Goal: Task Accomplishment & Management: Use online tool/utility

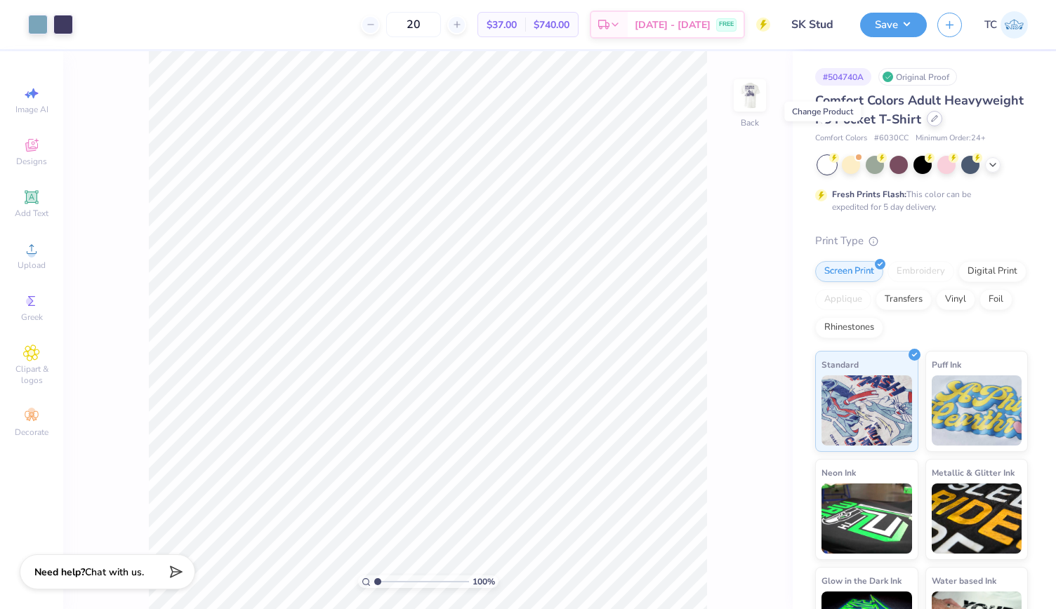
click at [931, 122] on icon at bounding box center [934, 118] width 7 height 7
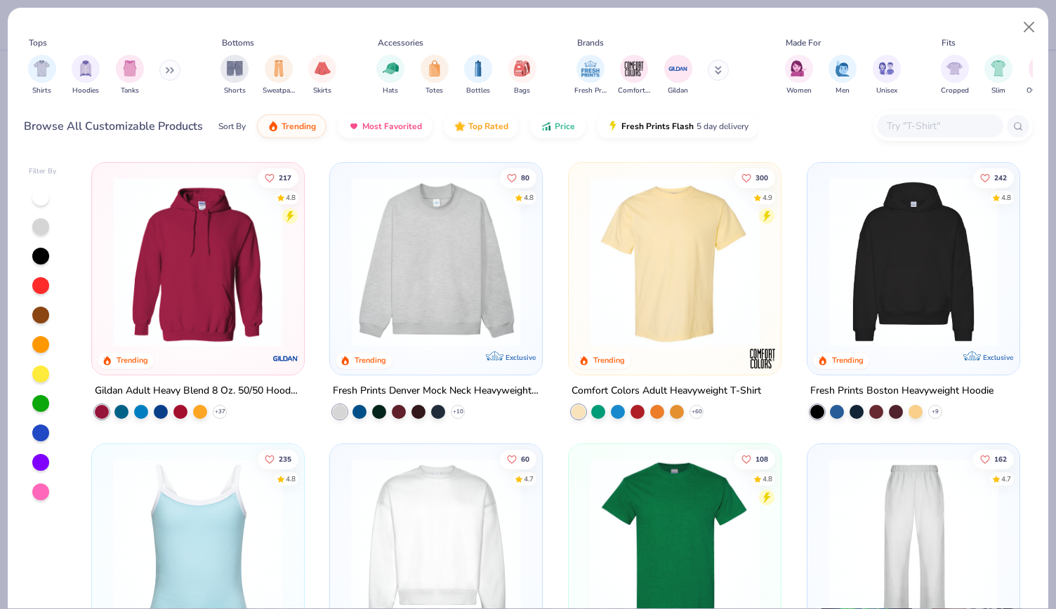
click at [906, 122] on input "text" at bounding box center [939, 126] width 108 height 16
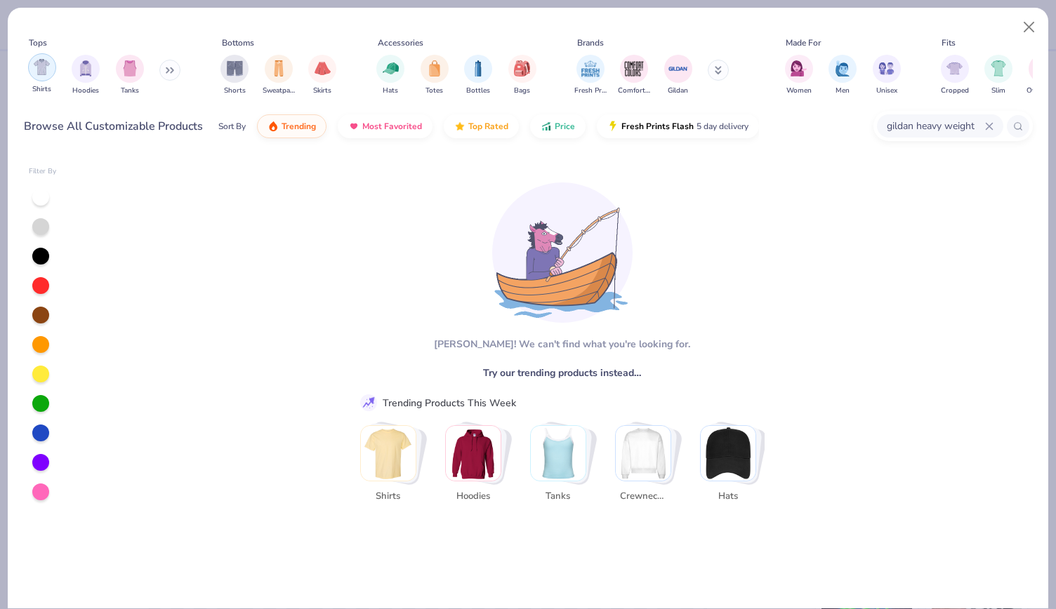
click at [35, 60] on img "filter for Shirts" at bounding box center [42, 67] width 16 height 16
drag, startPoint x: 850, startPoint y: 77, endPoint x: 993, endPoint y: 123, distance: 150.3
click at [993, 123] on div "Tops Shirts Hoodies Tanks Bottoms Shorts Sweatpants Skirts Accessories Hats Tot…" at bounding box center [528, 85] width 1009 height 122
click at [993, 123] on div "gildan heavy weight" at bounding box center [940, 125] width 126 height 23
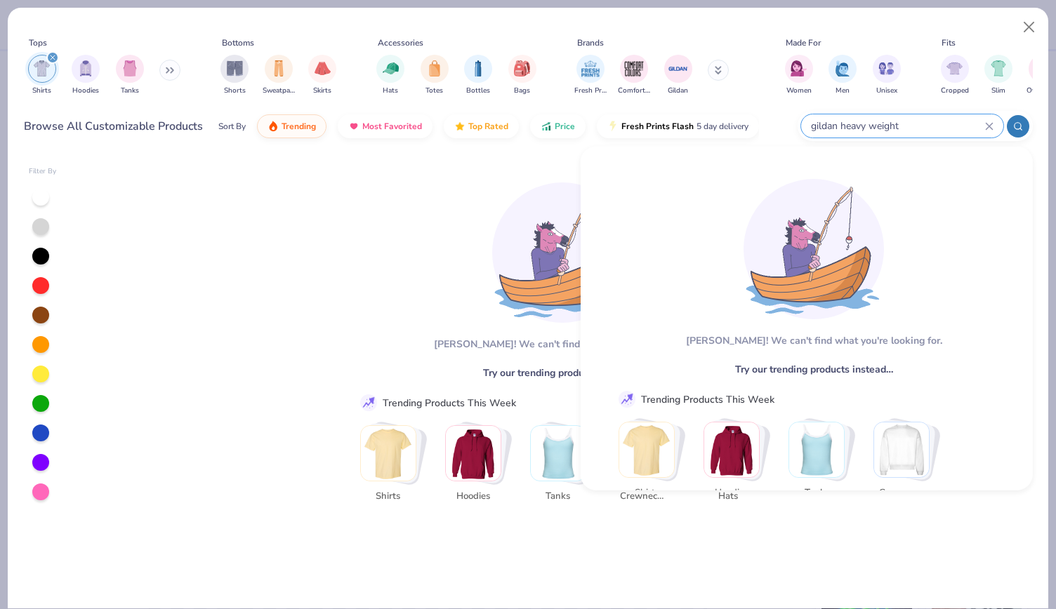
click at [988, 123] on icon at bounding box center [989, 126] width 8 height 8
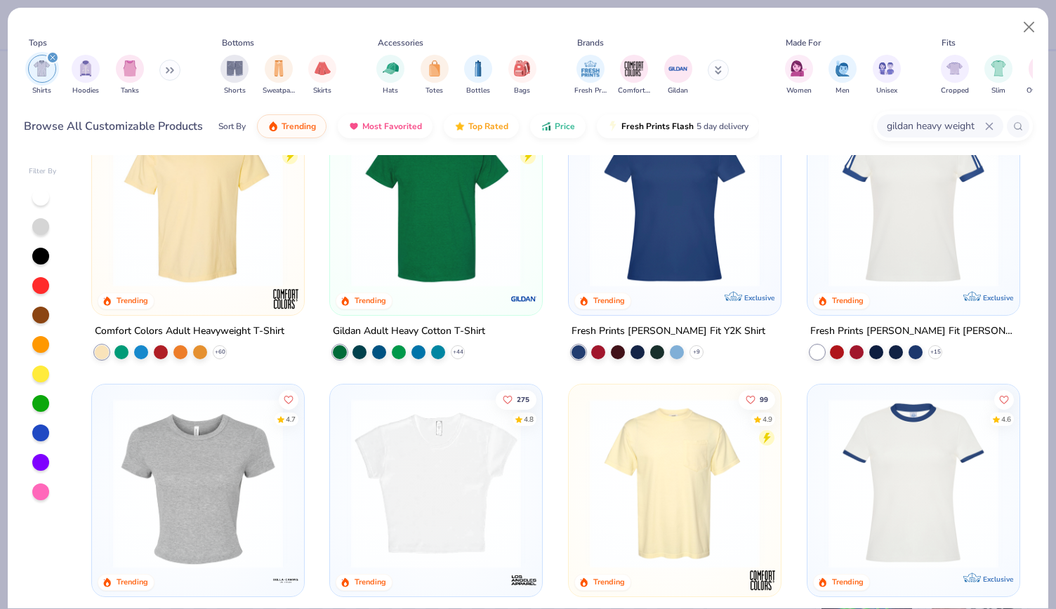
scroll to position [62, 0]
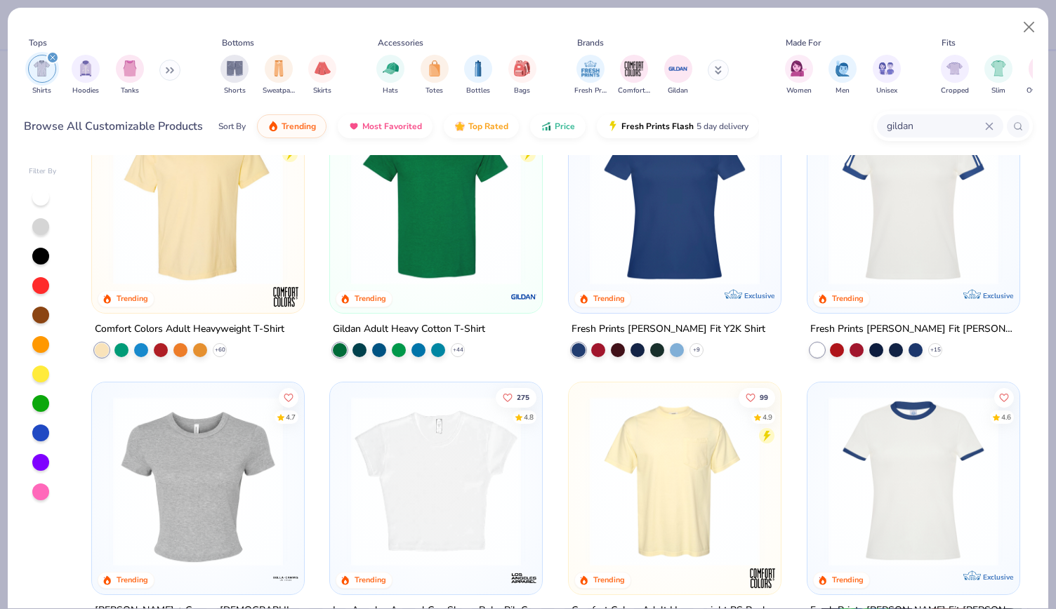
type input "gildan"
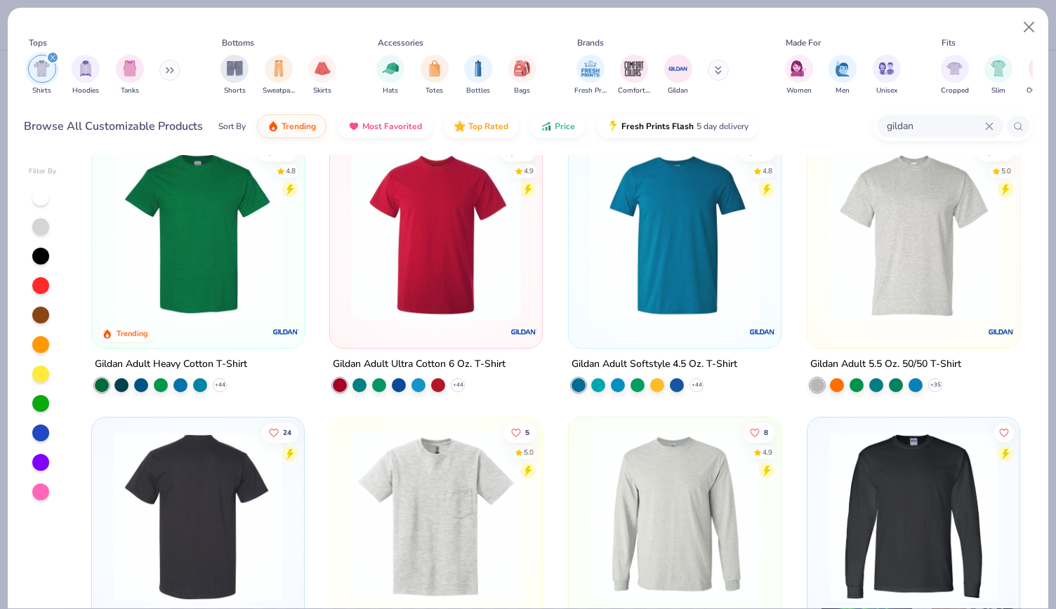
scroll to position [0, 0]
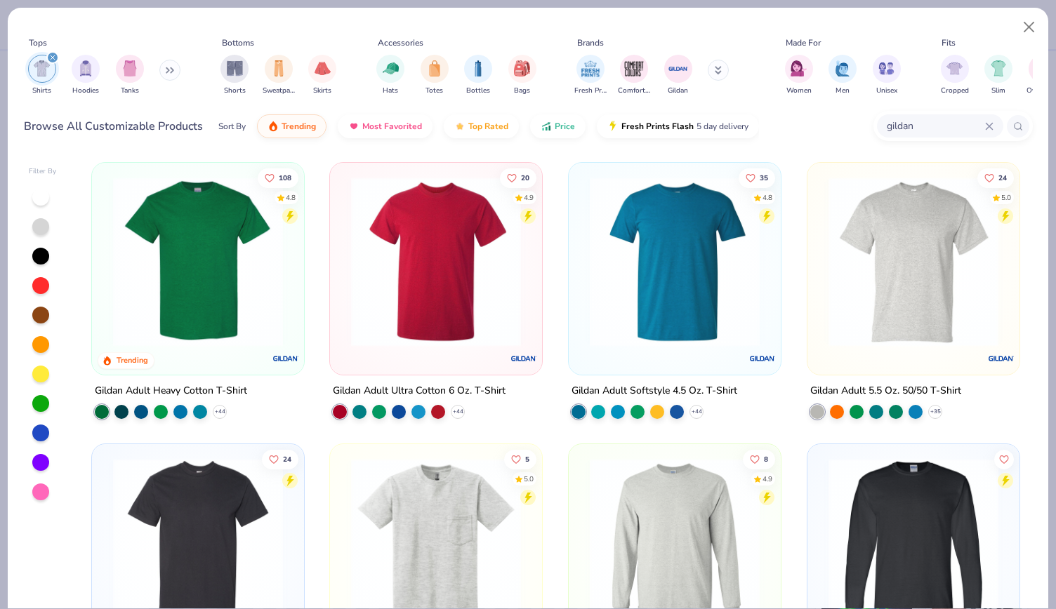
click at [246, 320] on img at bounding box center [198, 262] width 184 height 170
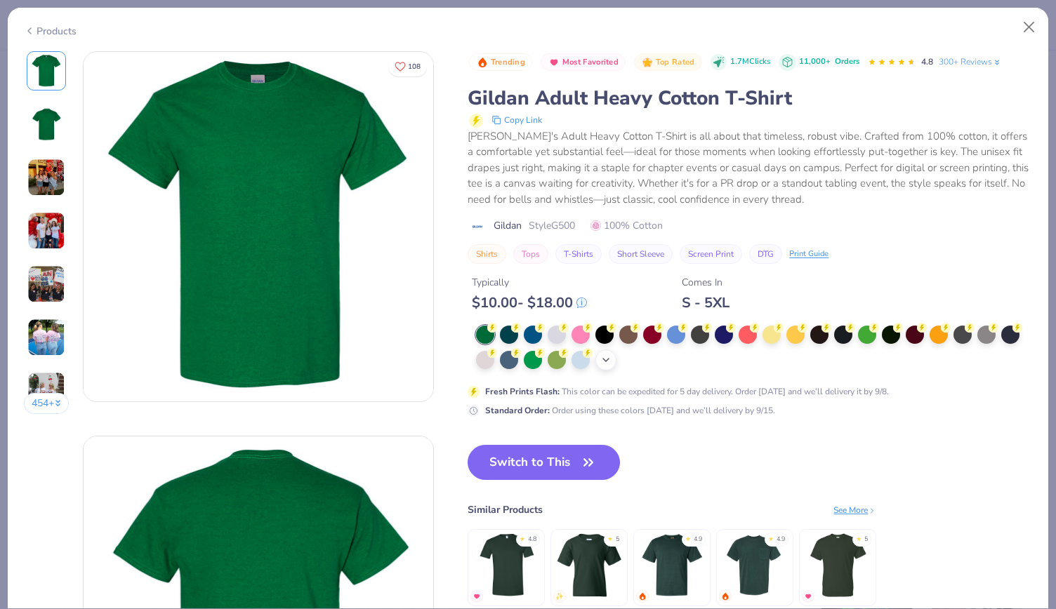
click at [602, 351] on div "+ 22" at bounding box center [605, 360] width 21 height 21
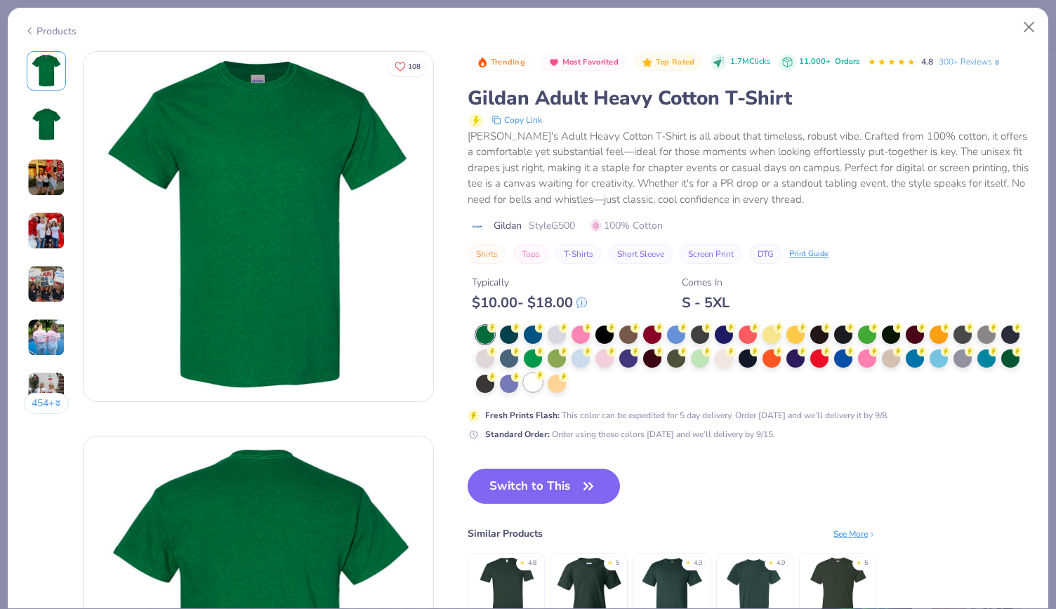
click at [533, 380] on div at bounding box center [533, 382] width 18 height 18
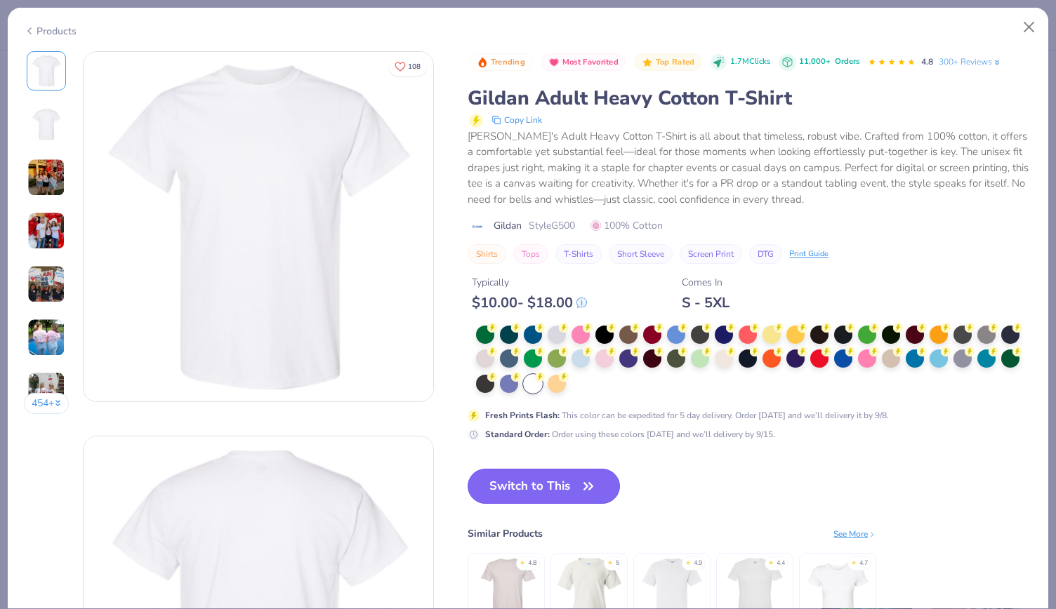
click at [531, 503] on button "Switch to This" at bounding box center [543, 486] width 152 height 35
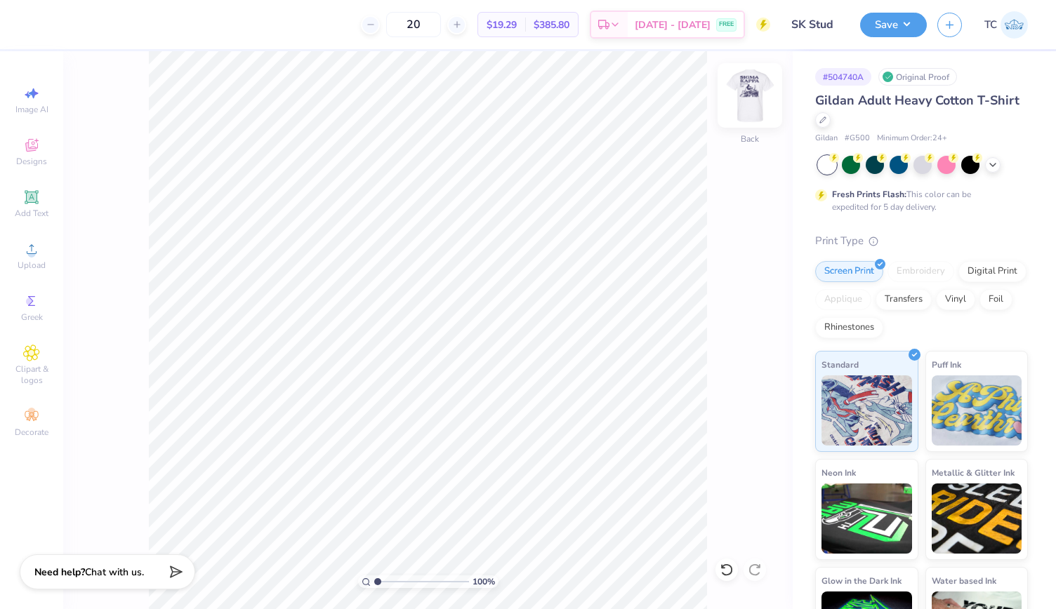
click at [738, 86] on img at bounding box center [750, 95] width 56 height 56
click at [826, 118] on icon at bounding box center [822, 118] width 7 height 7
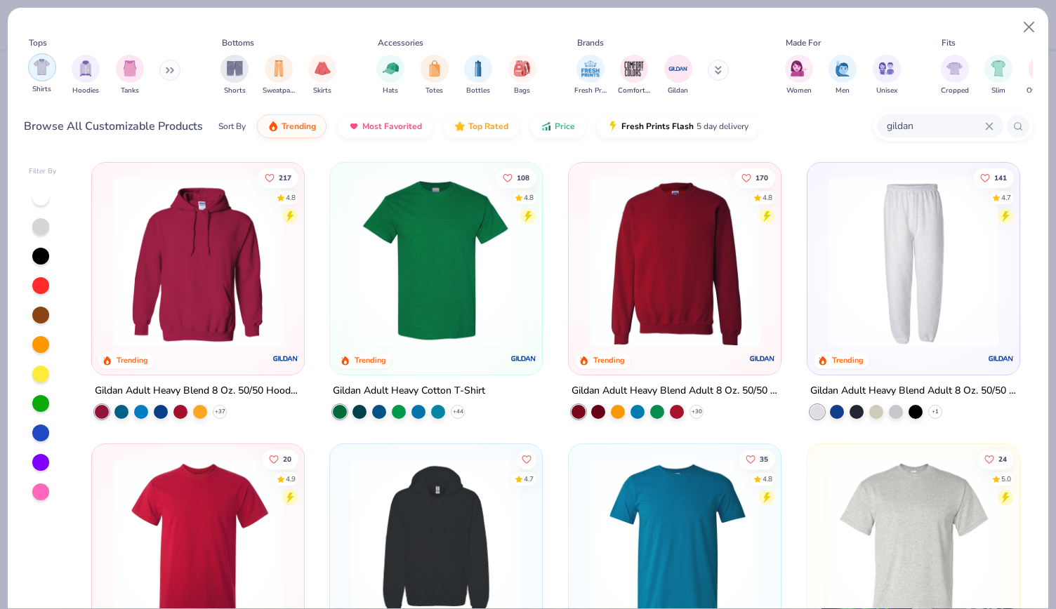
click at [32, 60] on div "filter for Shirts" at bounding box center [42, 67] width 28 height 28
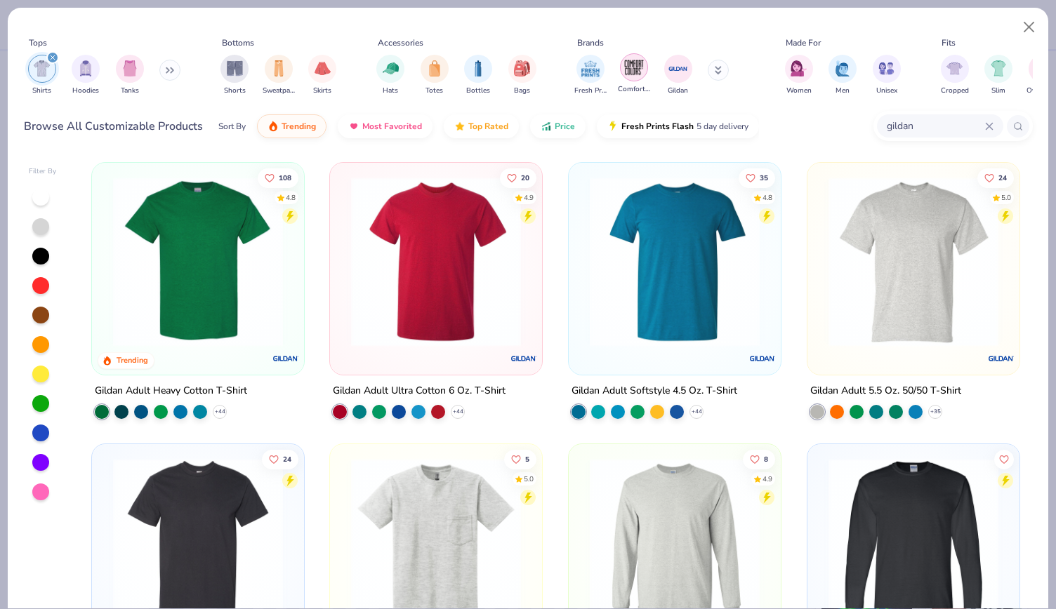
click at [627, 66] on img "filter for Comfort Colors" at bounding box center [633, 67] width 21 height 21
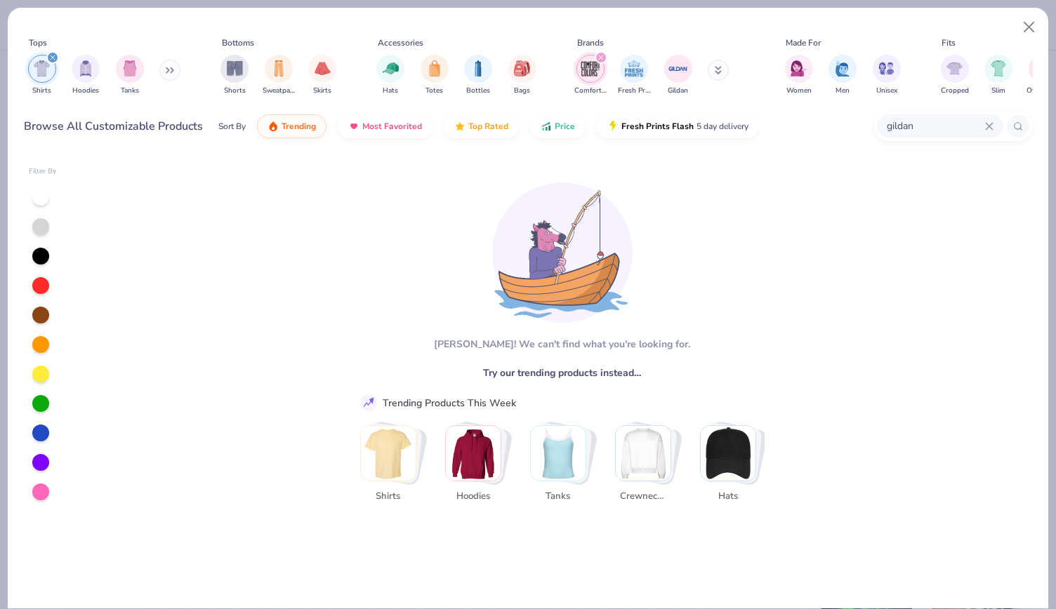
click at [990, 120] on div "gildan" at bounding box center [940, 125] width 126 height 23
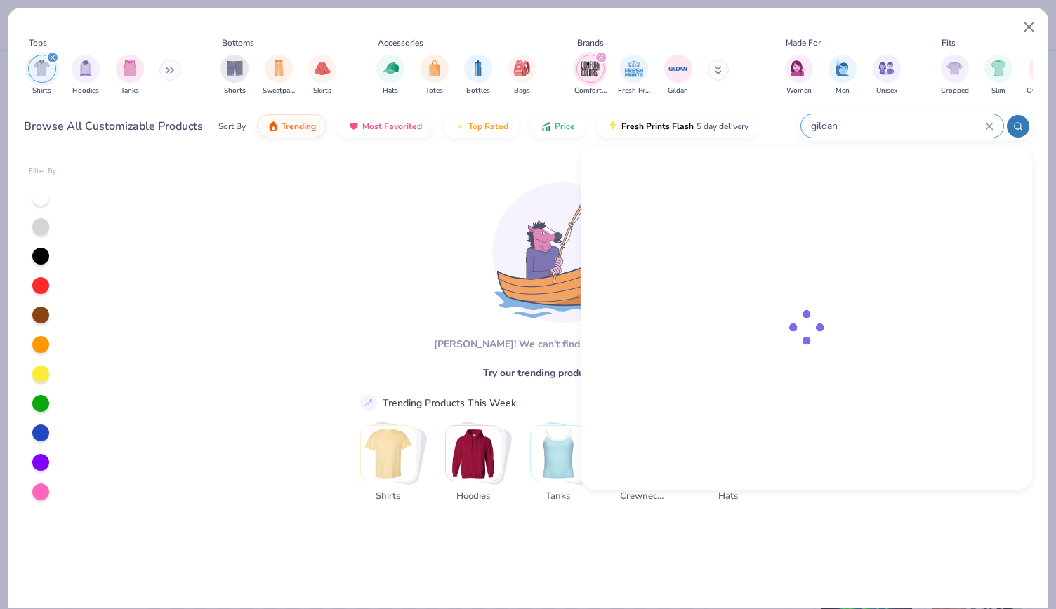
click at [990, 120] on div "gildan" at bounding box center [902, 125] width 202 height 23
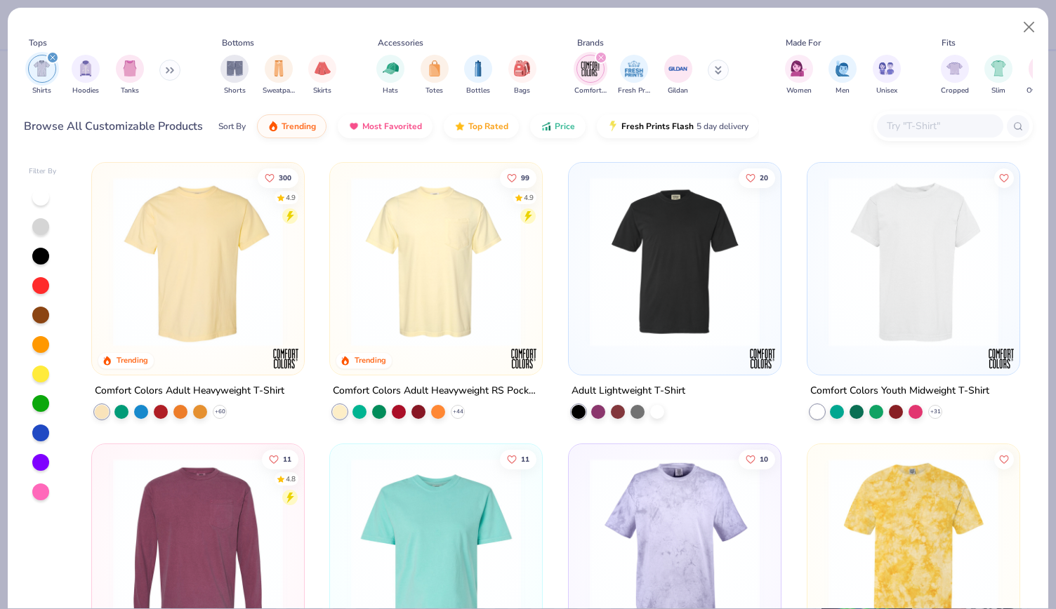
click at [246, 220] on img at bounding box center [198, 262] width 184 height 170
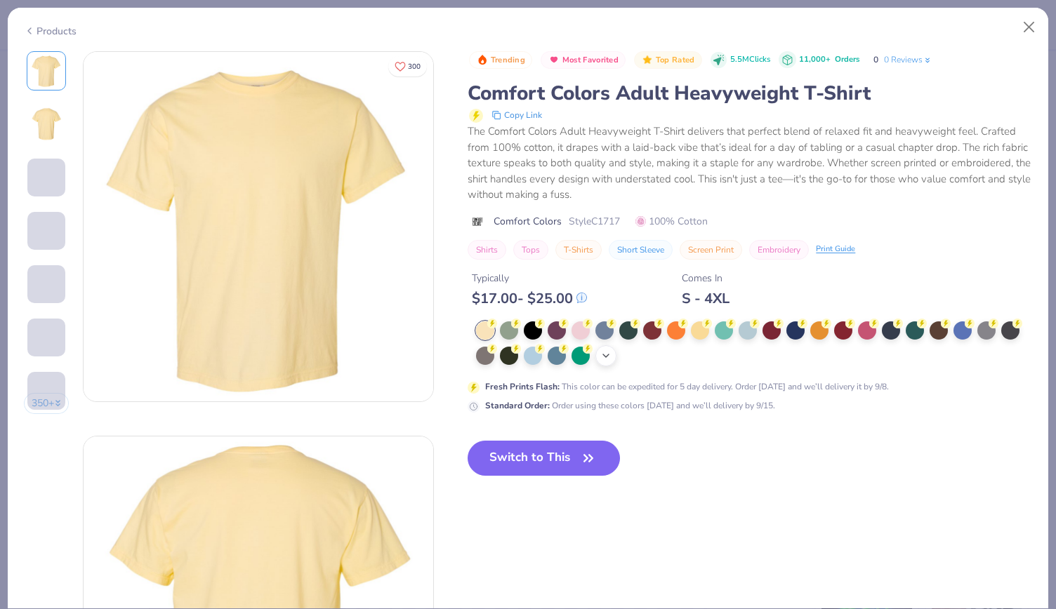
click at [607, 354] on icon at bounding box center [605, 355] width 11 height 11
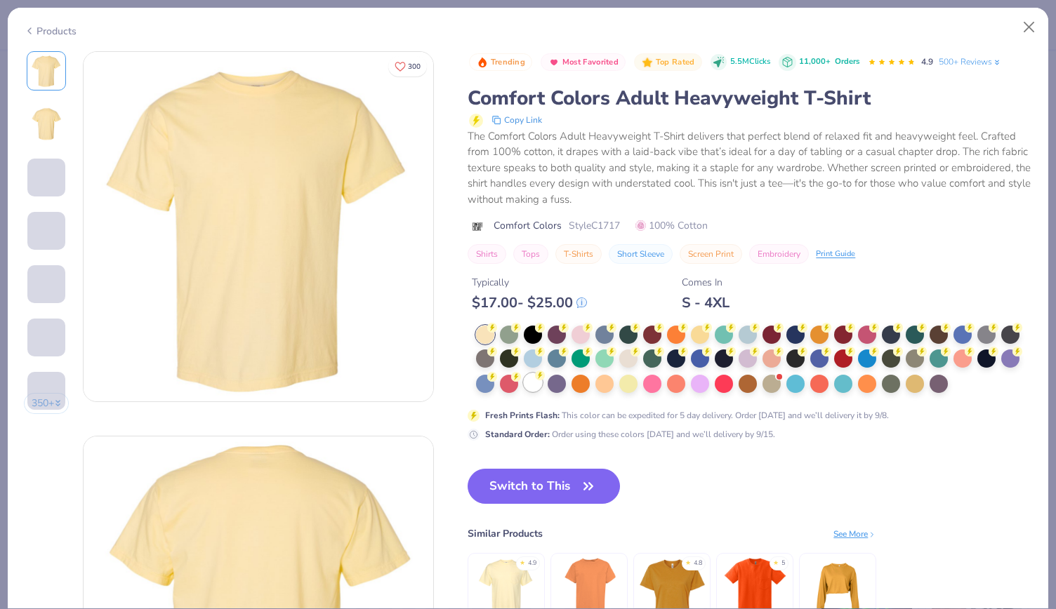
click at [536, 379] on icon at bounding box center [540, 376] width 10 height 10
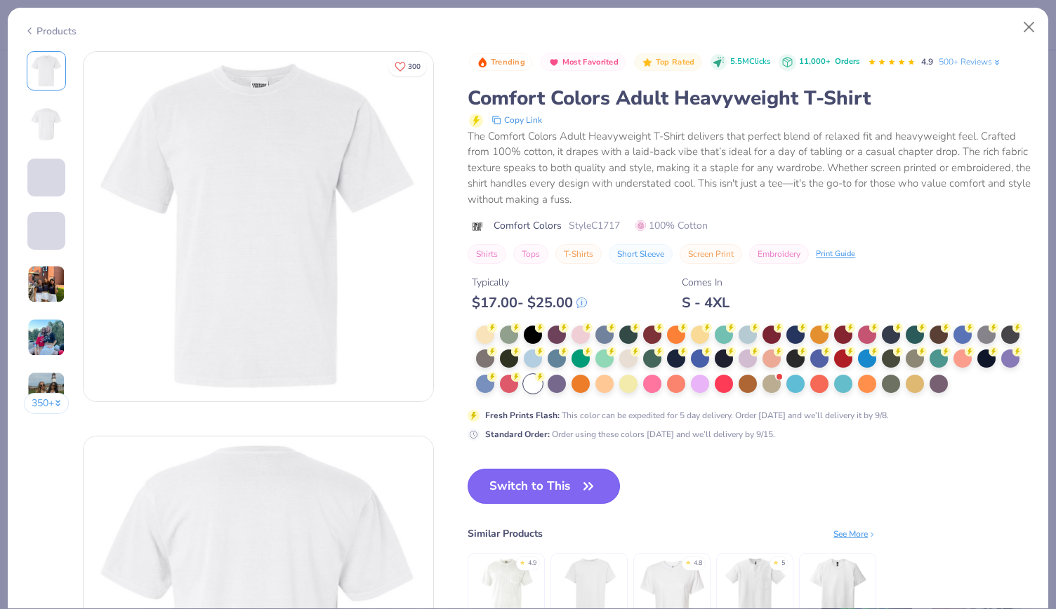
click at [582, 495] on icon "button" at bounding box center [588, 487] width 20 height 20
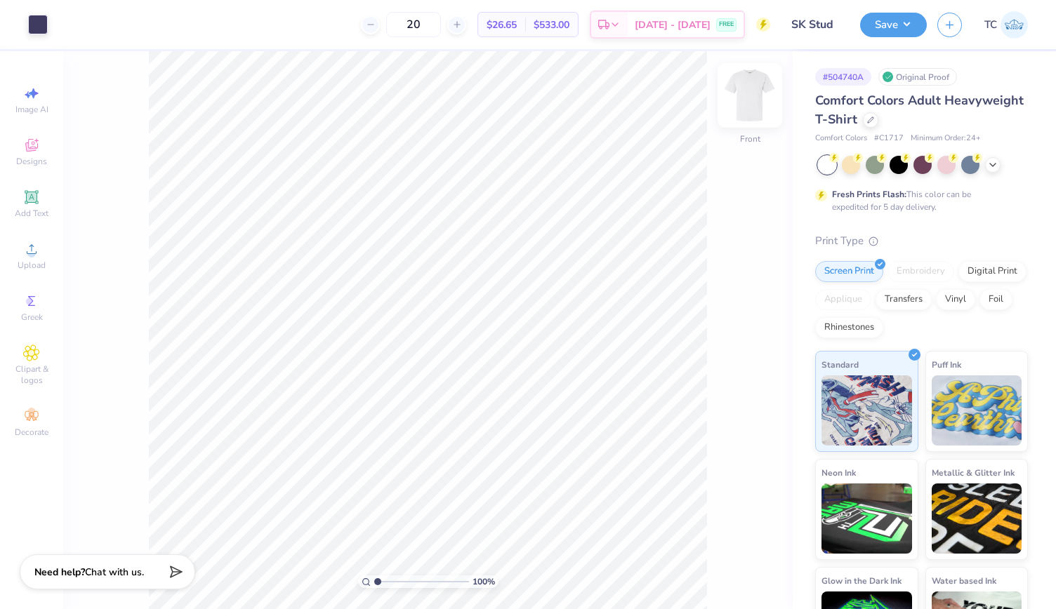
click at [755, 103] on img at bounding box center [750, 95] width 56 height 56
click at [895, 22] on button "Save" at bounding box center [893, 23] width 67 height 25
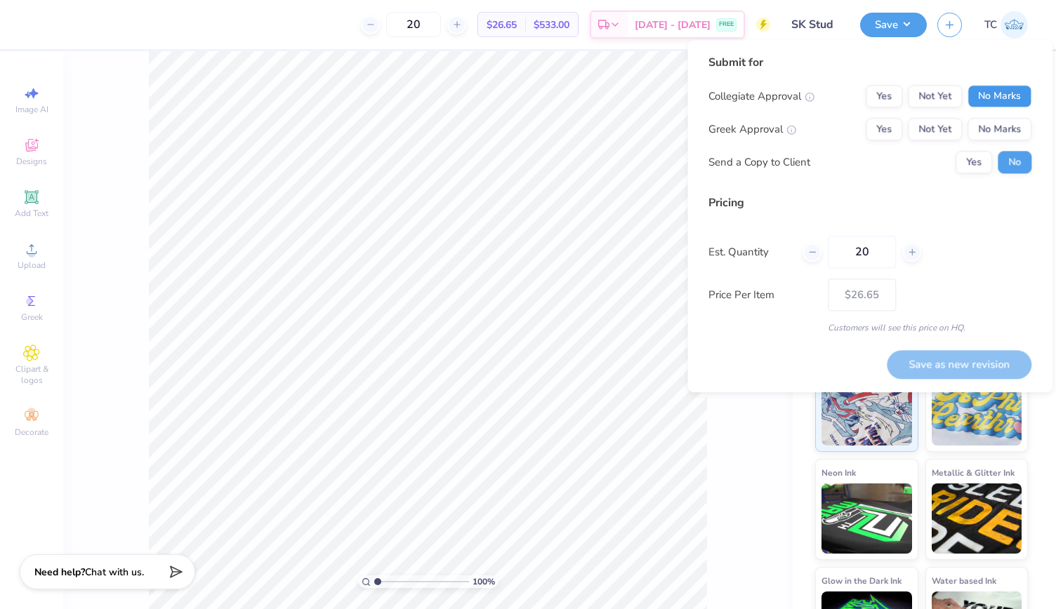
click at [981, 99] on button "No Marks" at bounding box center [999, 96] width 64 height 22
click at [884, 126] on button "Yes" at bounding box center [883, 129] width 36 height 22
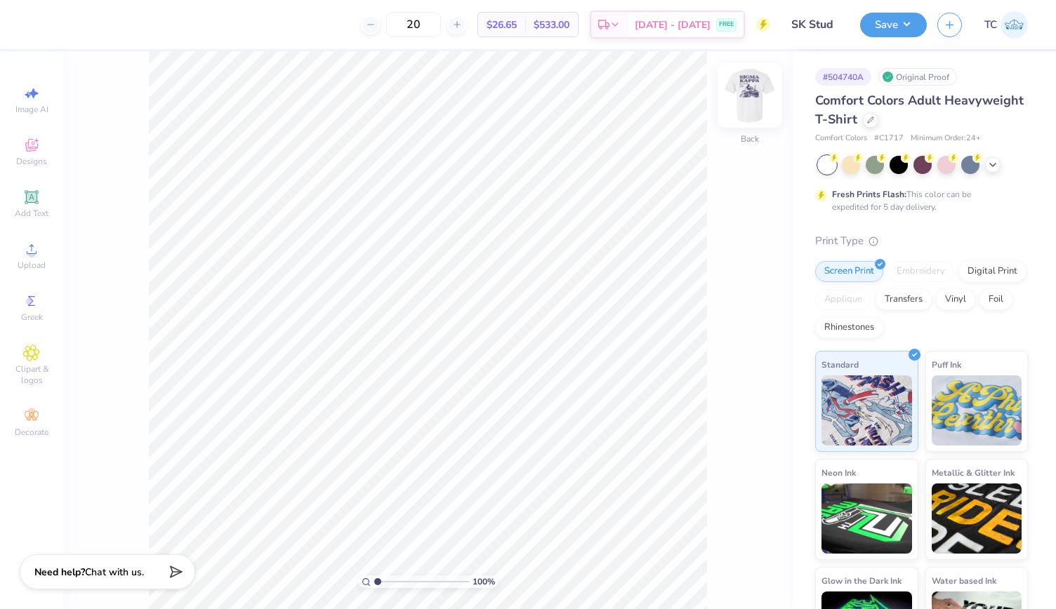
click at [738, 98] on img at bounding box center [750, 95] width 56 height 56
click at [891, 22] on button "Save" at bounding box center [893, 23] width 67 height 25
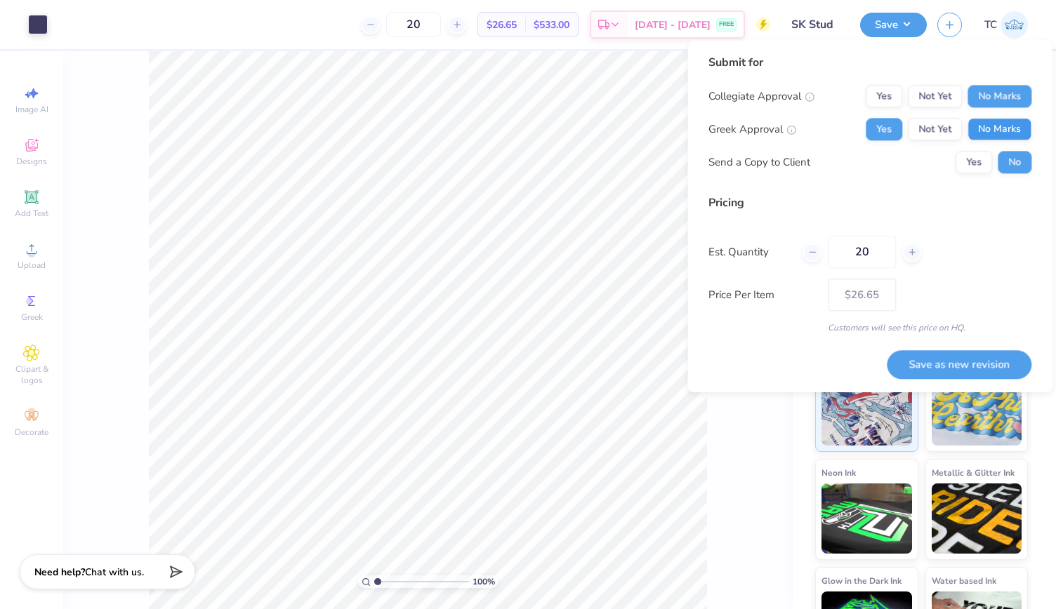
click at [860, 13] on button "Save" at bounding box center [893, 25] width 67 height 25
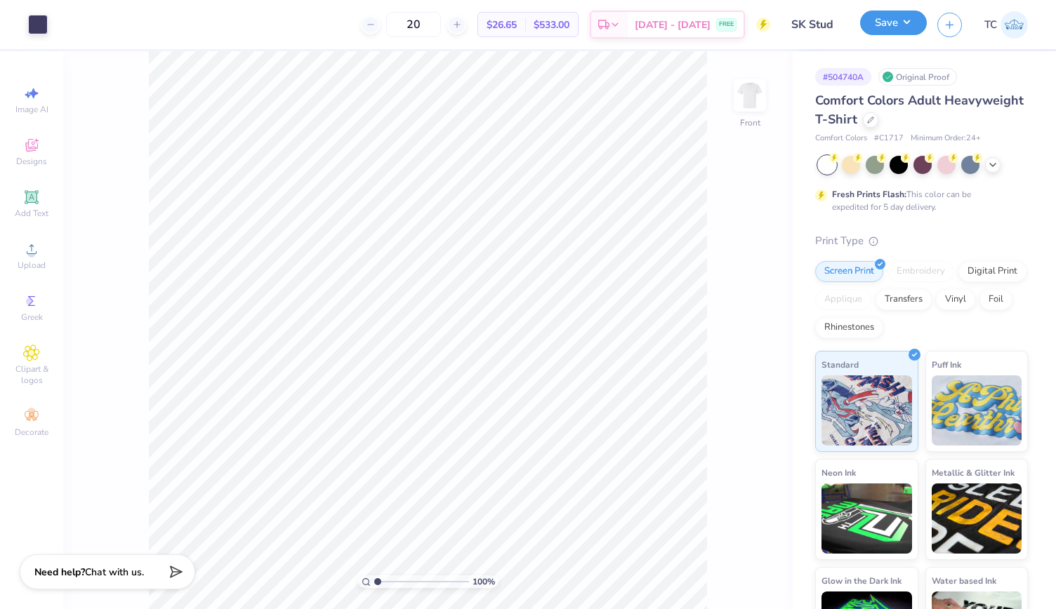
click at [898, 16] on button "Save" at bounding box center [893, 23] width 67 height 25
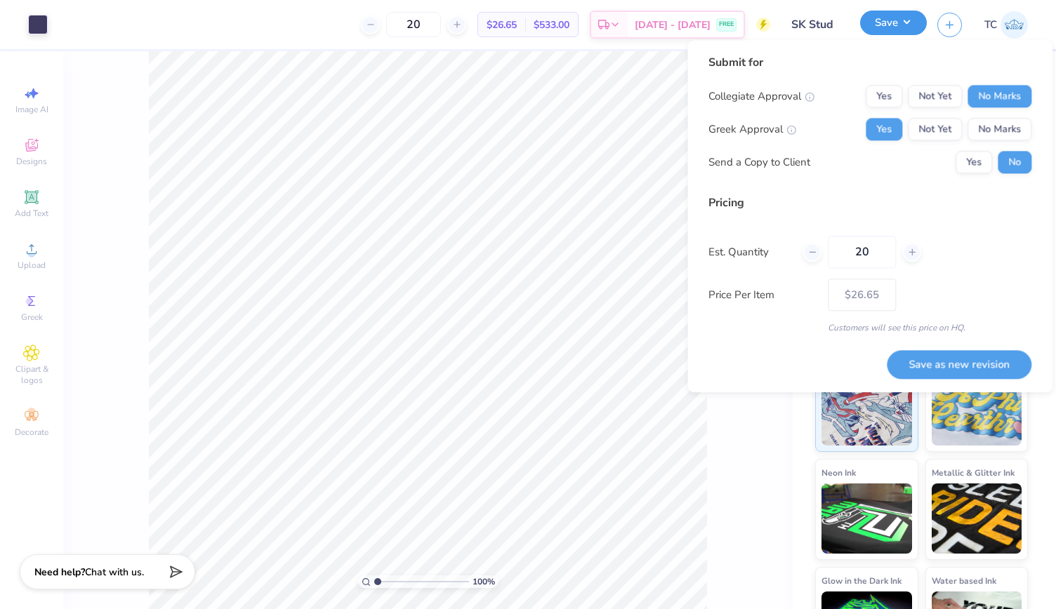
click at [860, 11] on button "Save" at bounding box center [893, 23] width 67 height 25
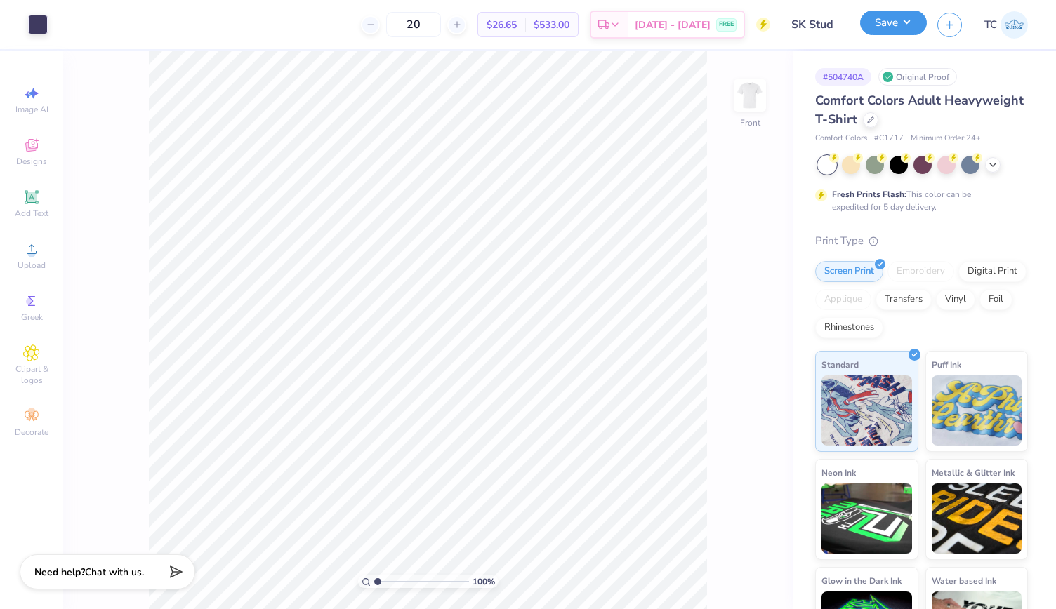
click at [905, 22] on button "Save" at bounding box center [893, 23] width 67 height 25
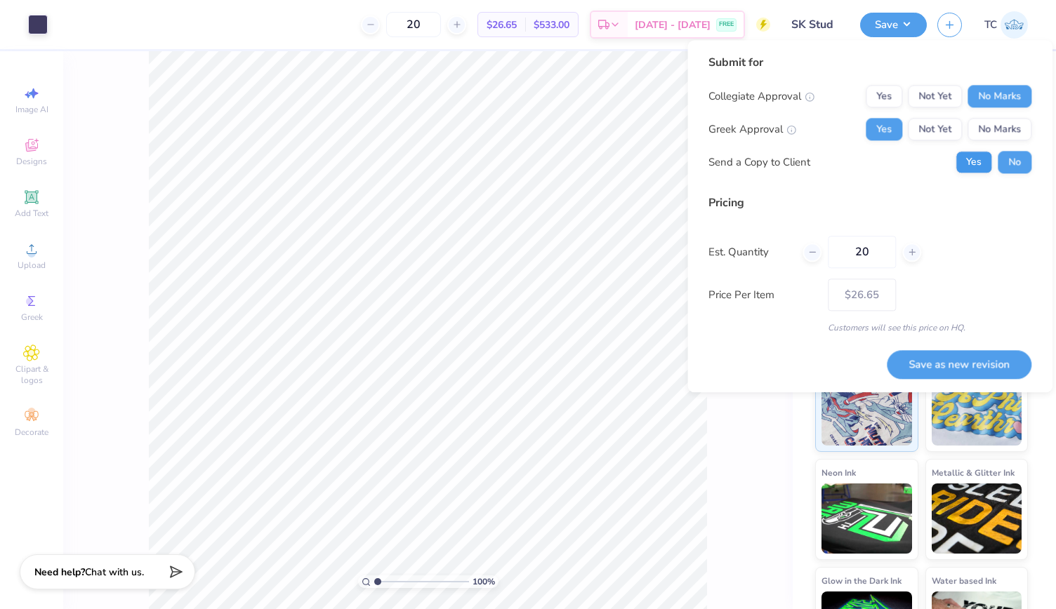
click at [974, 164] on button "Yes" at bounding box center [973, 162] width 36 height 22
click at [922, 369] on button "Save as new revision" at bounding box center [958, 364] width 145 height 29
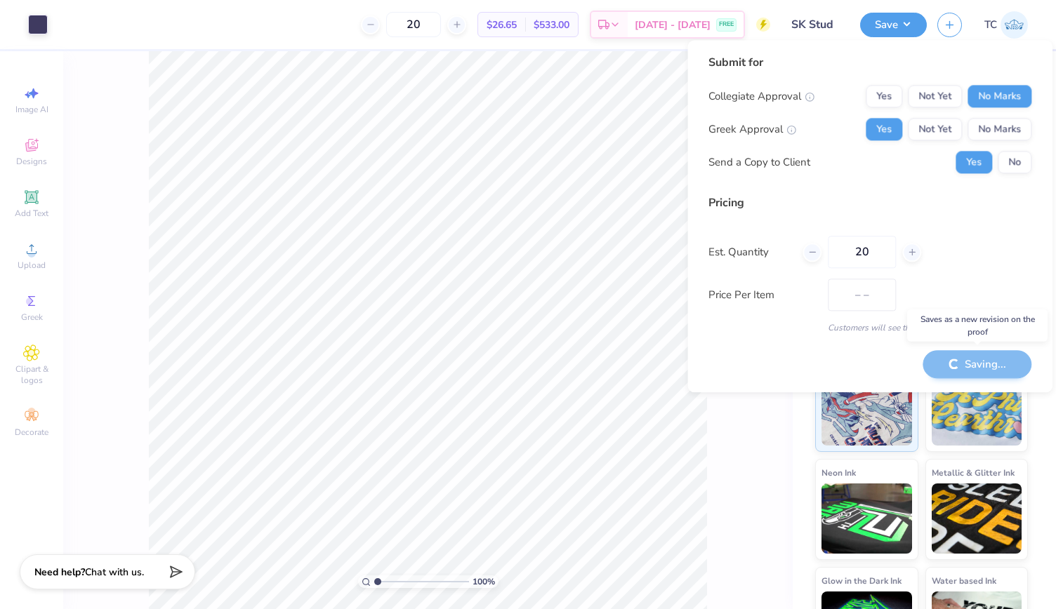
type input "$26.65"
